Goal: Navigation & Orientation: Find specific page/section

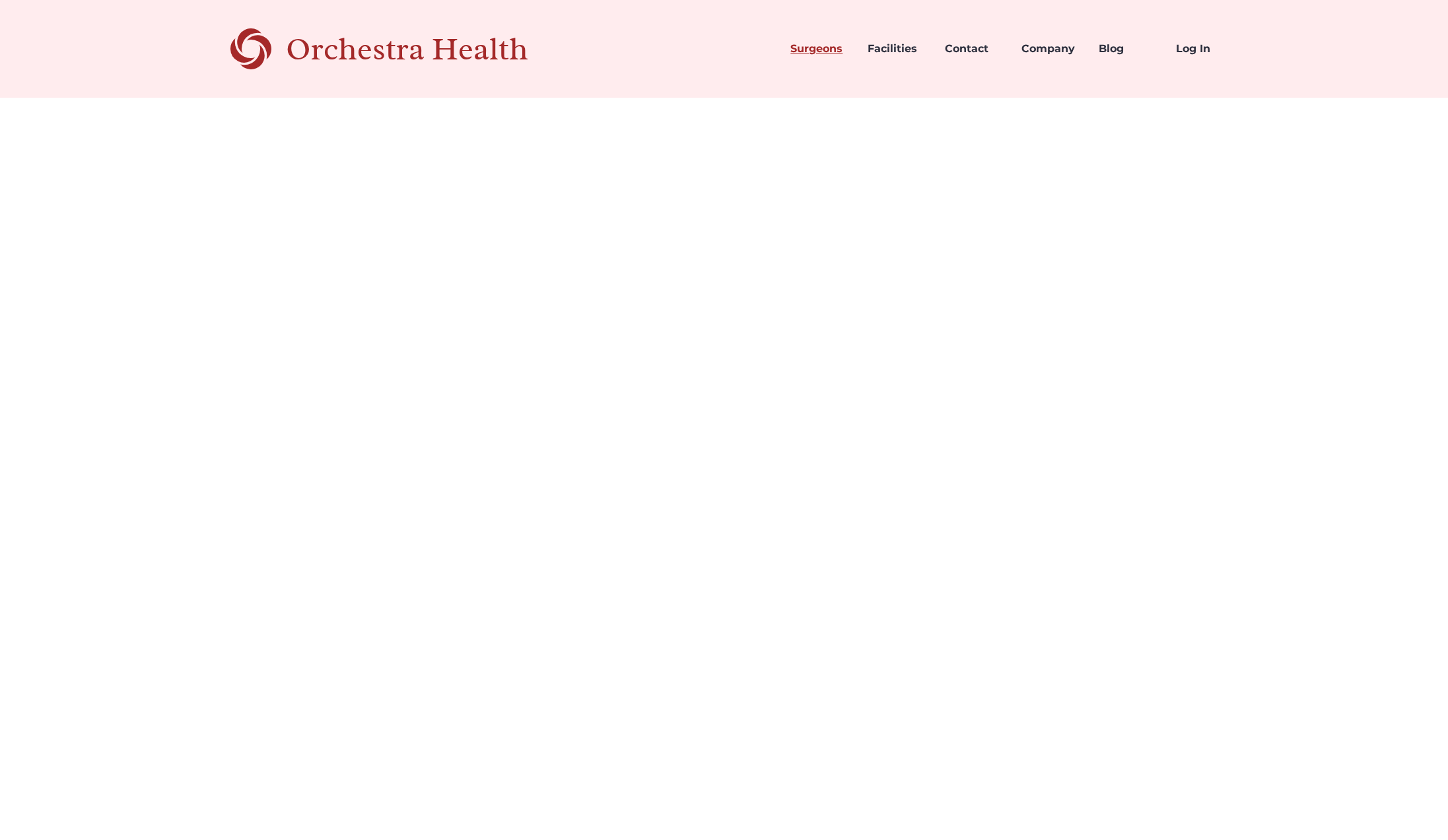
click at [815, 52] on link "Surgeons" at bounding box center [819, 48] width 77 height 45
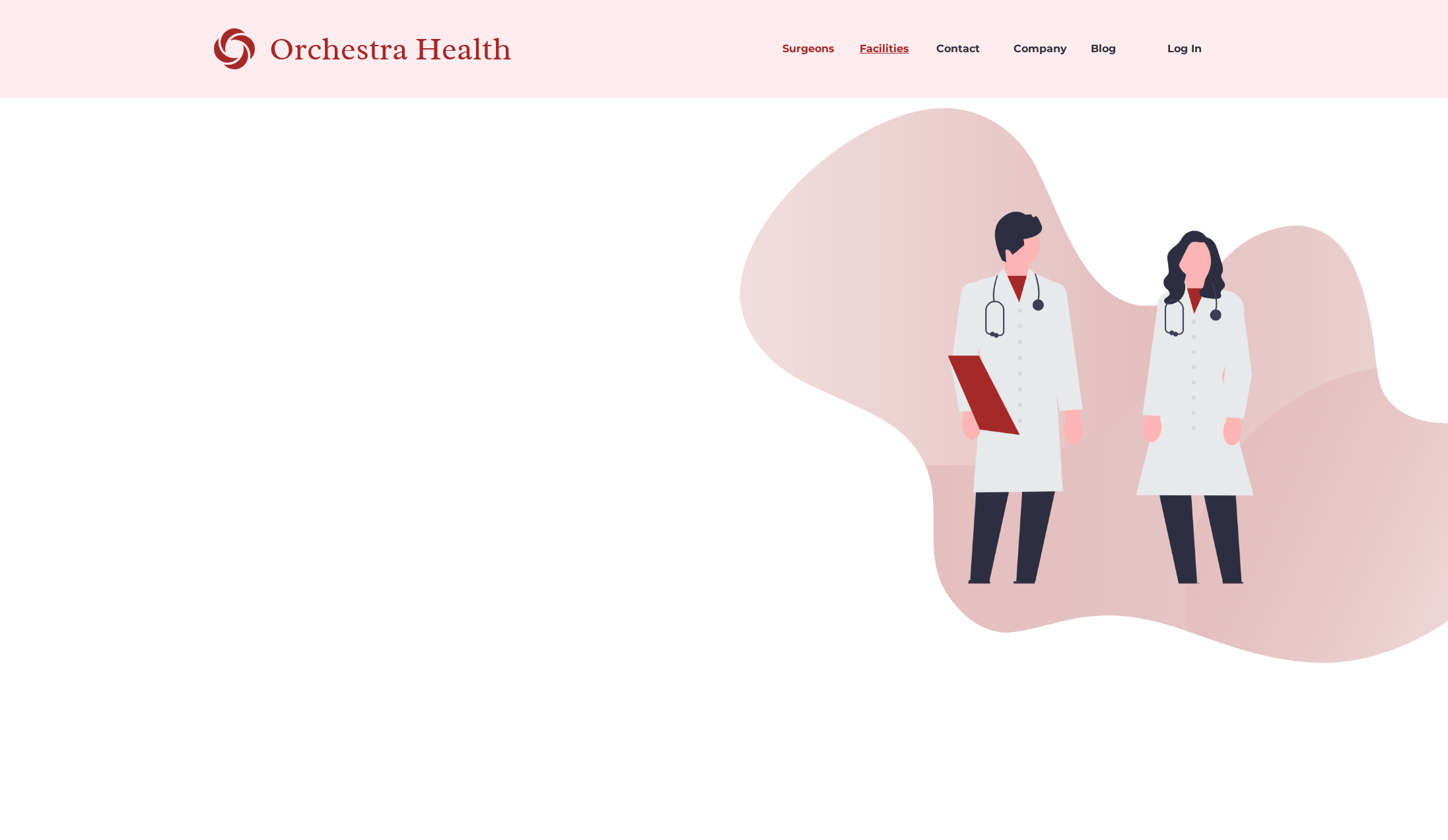
click at [893, 56] on link "Facilities" at bounding box center [888, 48] width 77 height 45
